Goal: Find specific page/section: Find specific page/section

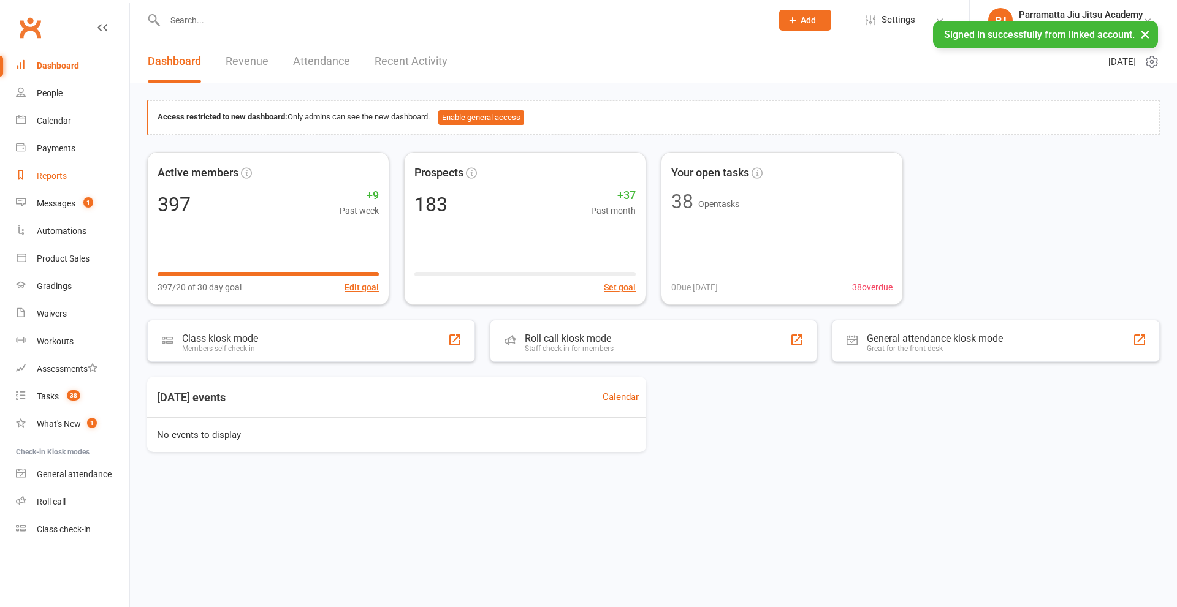
click at [55, 179] on div "Reports" at bounding box center [52, 176] width 30 height 10
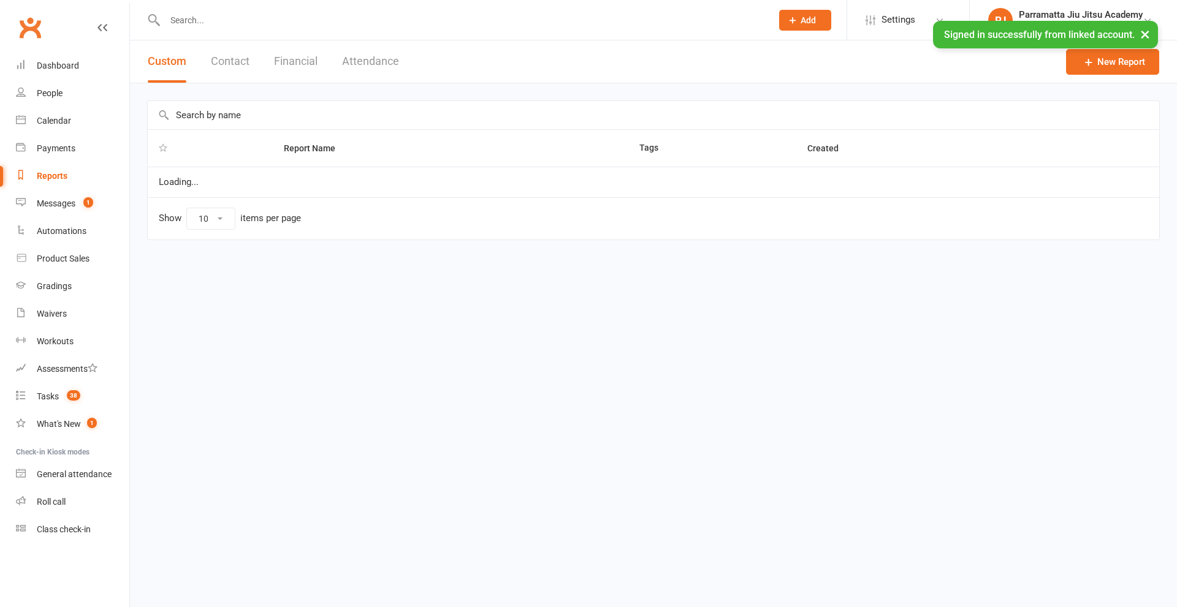
select select "25"
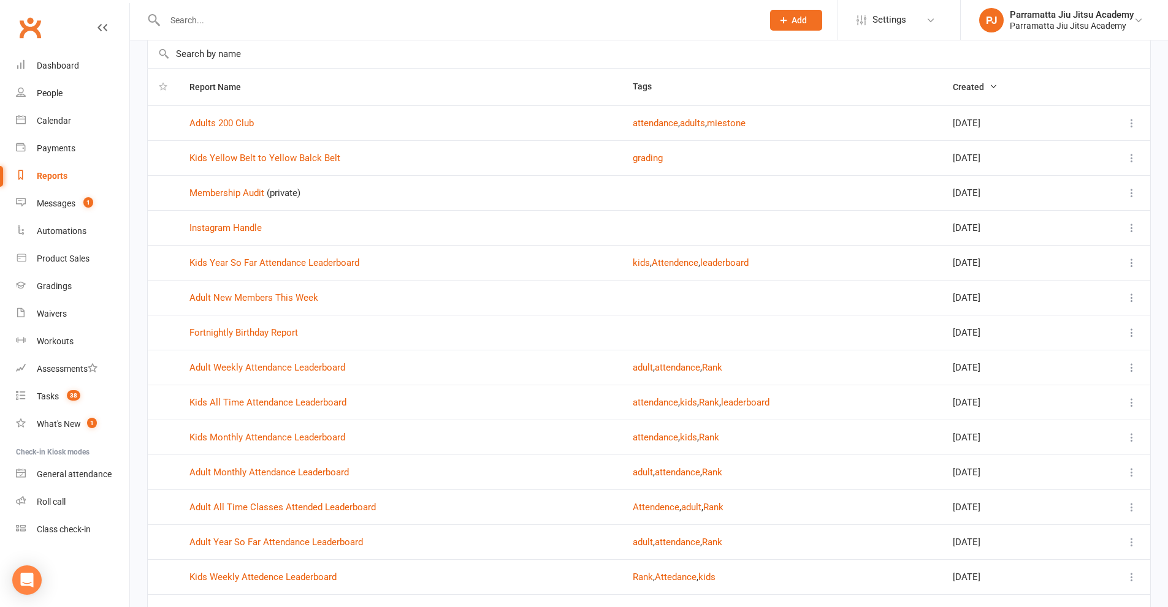
scroll to position [123, 0]
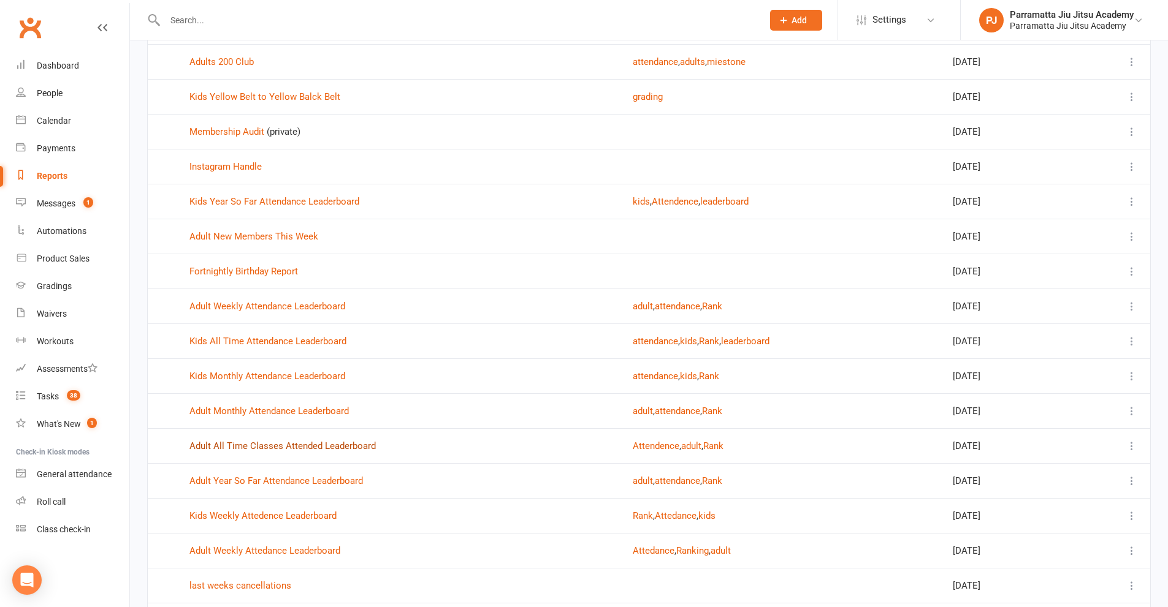
click at [325, 443] on link "Adult All Time Classes Attended Leaderboard" at bounding box center [282, 446] width 186 height 11
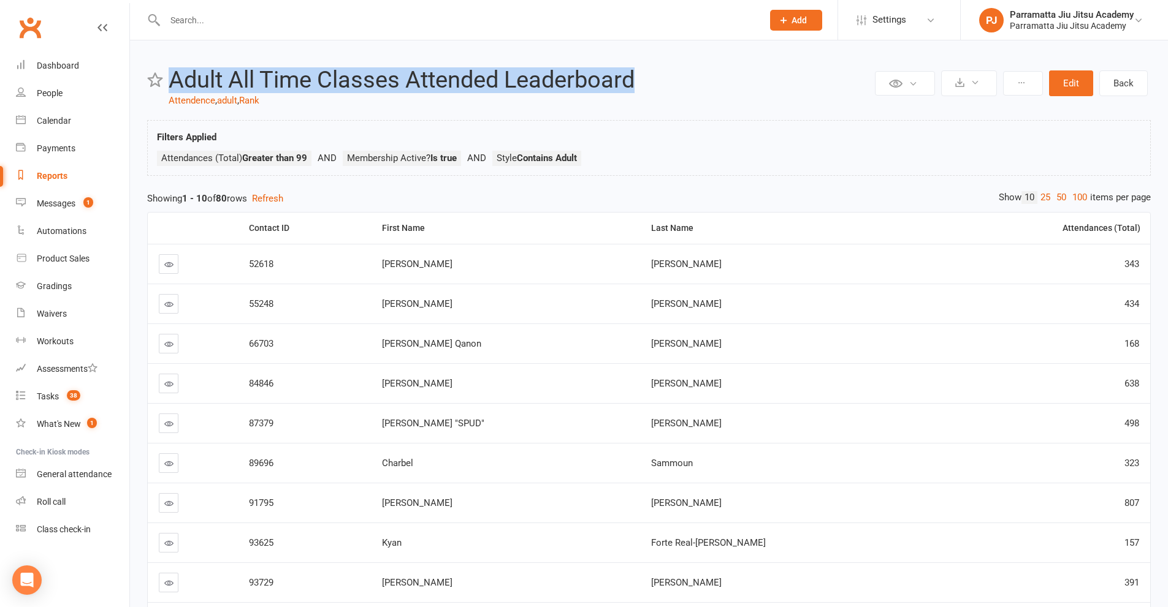
drag, startPoint x: 647, startPoint y: 82, endPoint x: 172, endPoint y: 81, distance: 475.0
click at [172, 81] on h2 "Adult All Time Classes Attended Leaderboard" at bounding box center [520, 80] width 703 height 26
copy h2 "Adult All Time Classes Attended Leaderboard"
